Goal: Task Accomplishment & Management: Use online tool/utility

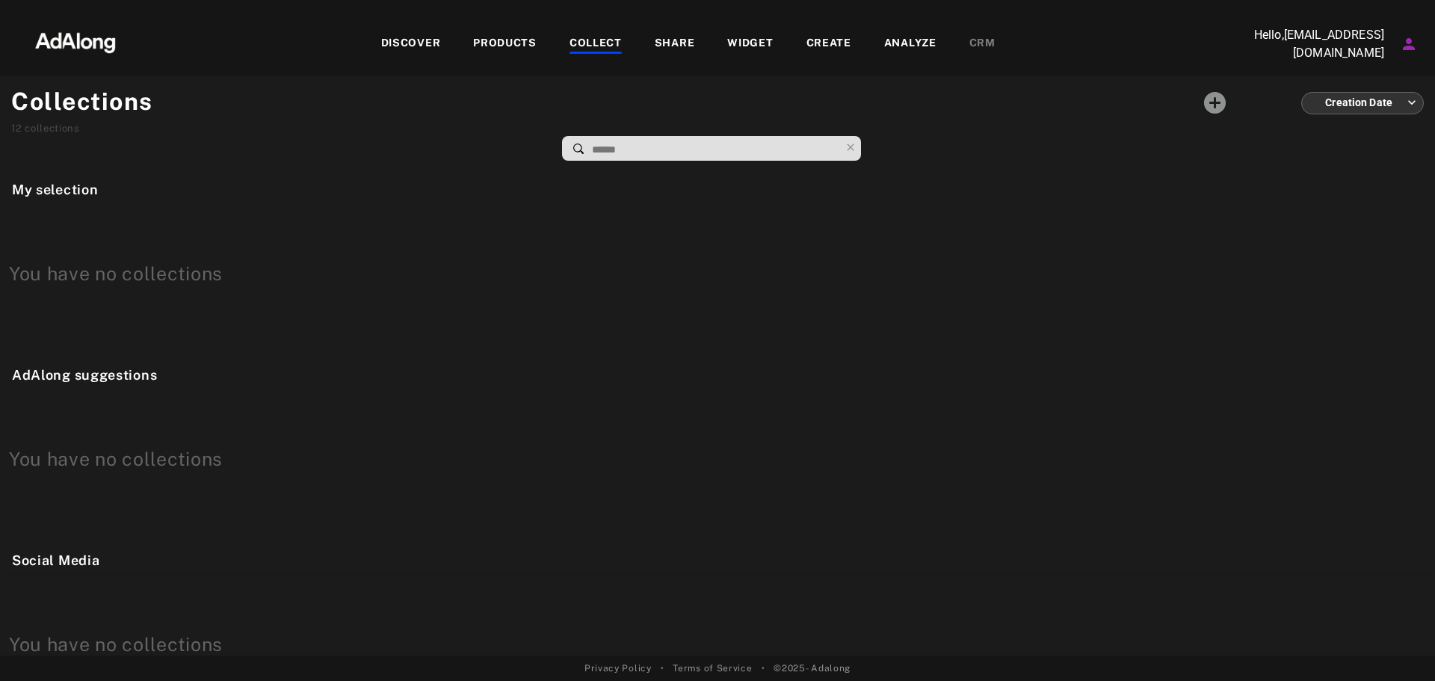
click at [768, 43] on div "WIDGET" at bounding box center [750, 44] width 46 height 18
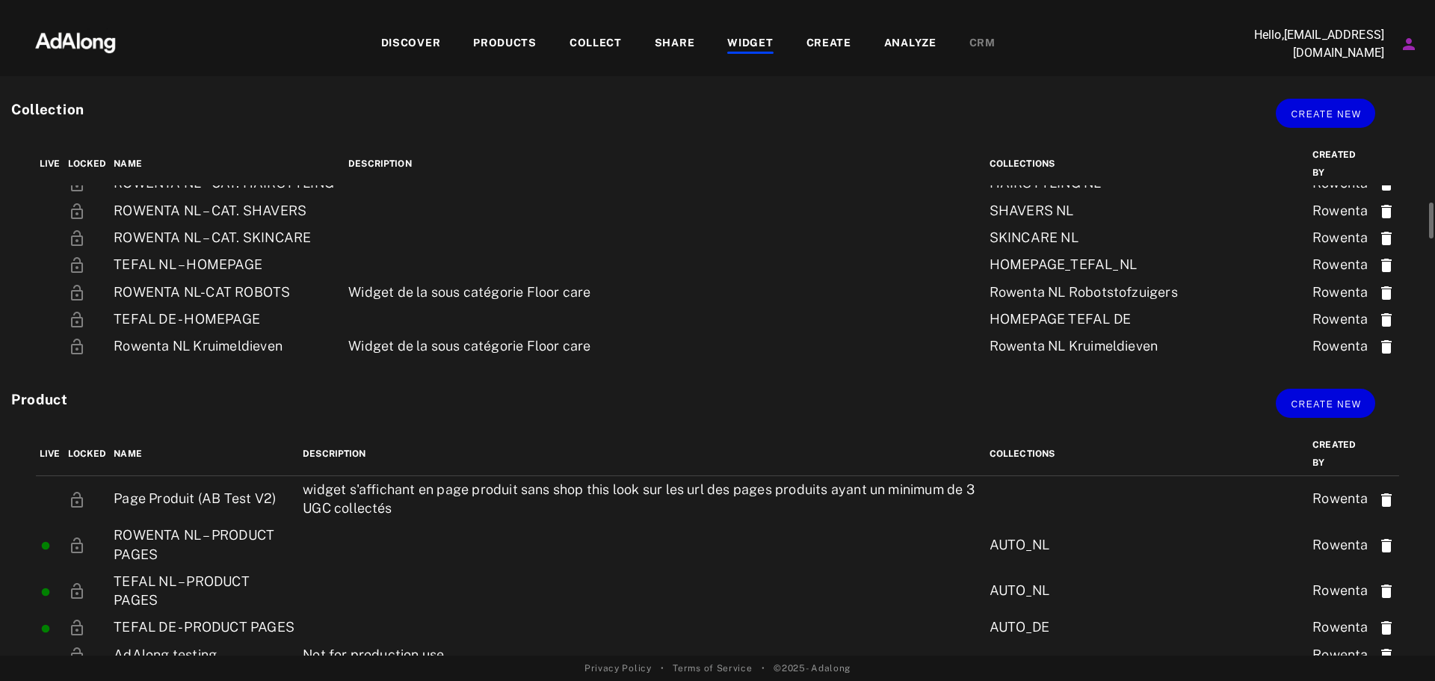
scroll to position [449, 0]
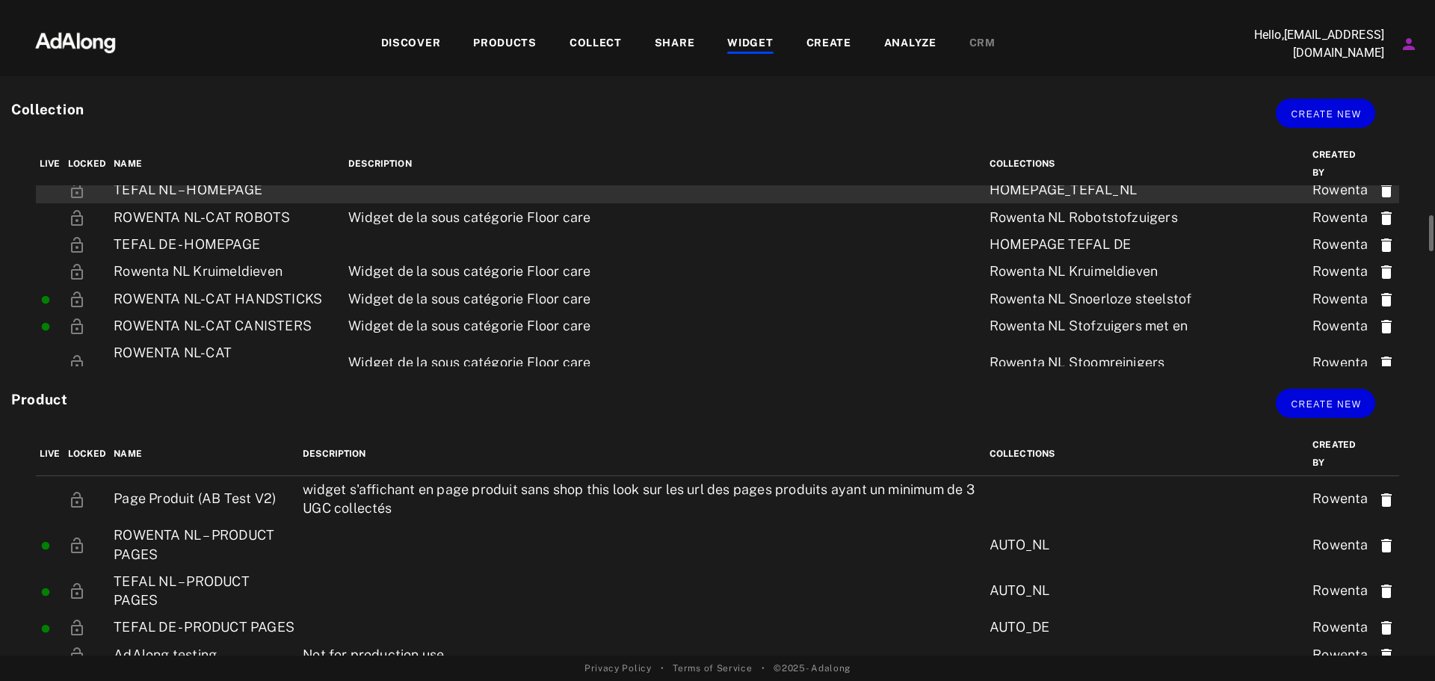
click at [247, 186] on td "TEFAL NL – HOMEPAGE" at bounding box center [227, 189] width 235 height 27
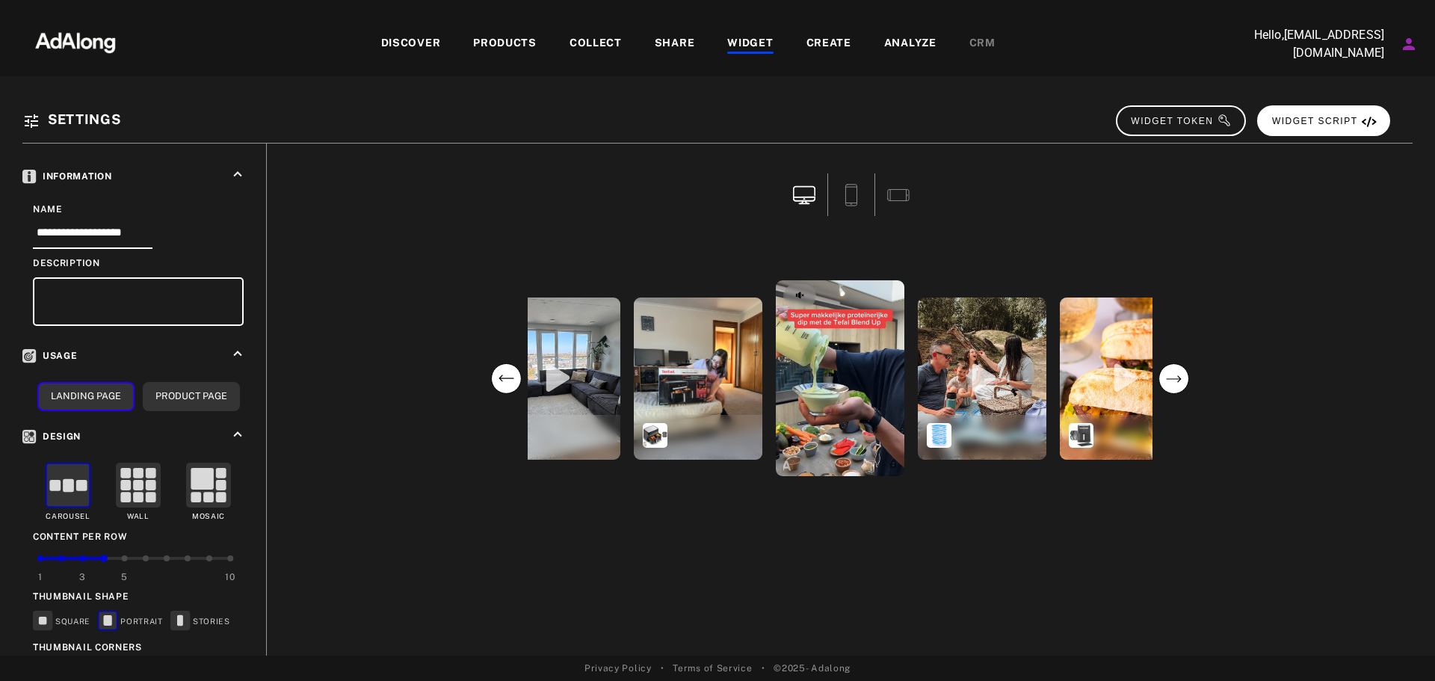
click at [1349, 121] on span "WIDGET SCRIPT" at bounding box center [1324, 121] width 105 height 10
click at [1338, 124] on span "COPIED!" at bounding box center [1346, 121] width 64 height 10
click at [856, 200] on icon at bounding box center [851, 195] width 22 height 22
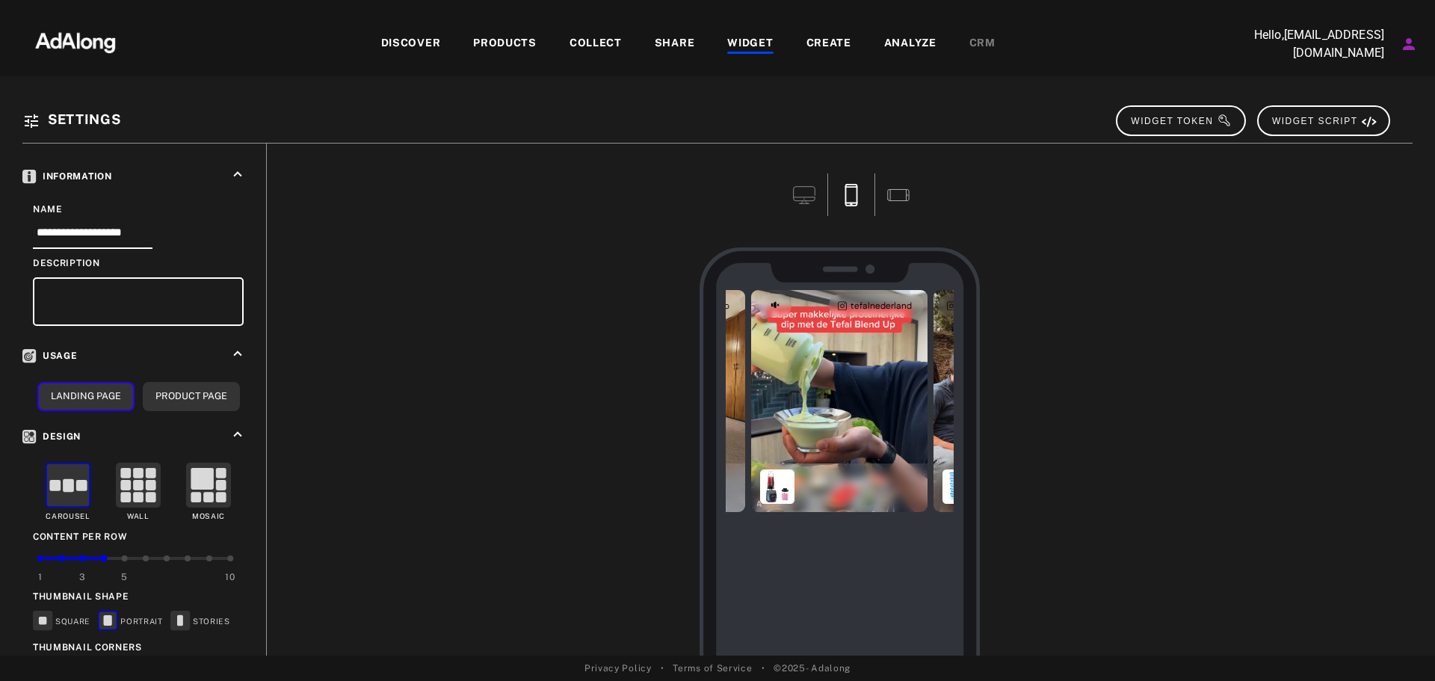
click at [897, 189] on icon at bounding box center [898, 195] width 22 height 22
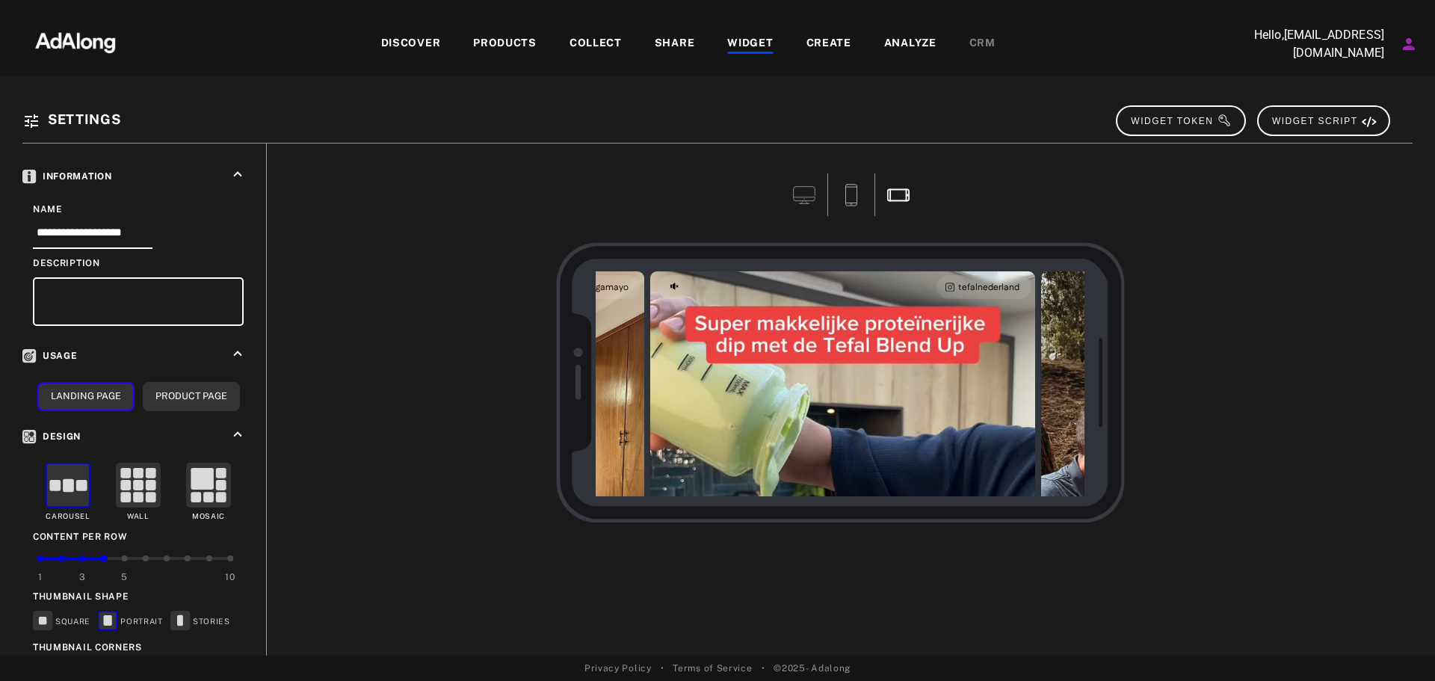
scroll to position [0, 342]
